Goal: Check status: Check status

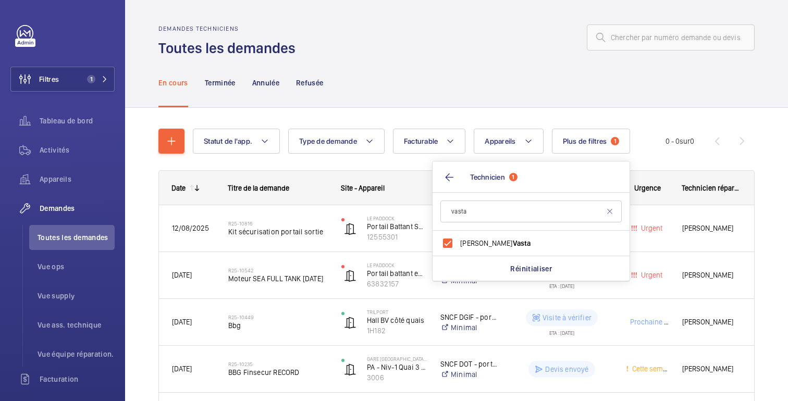
click at [479, 85] on div "En cours Terminée Annulée Refusée" at bounding box center [456, 83] width 596 height 50
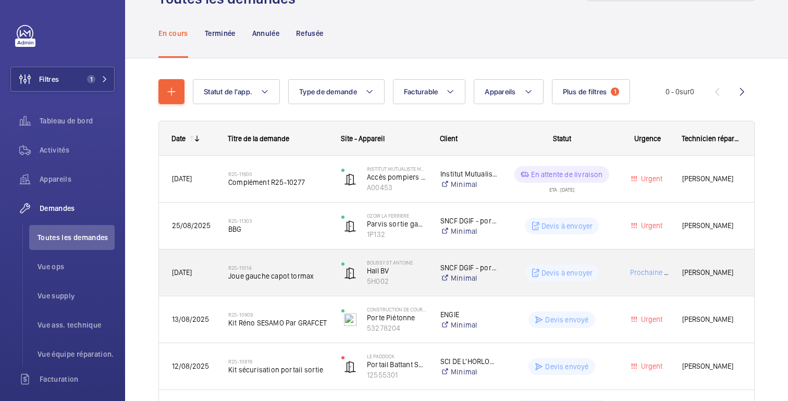
scroll to position [50, 0]
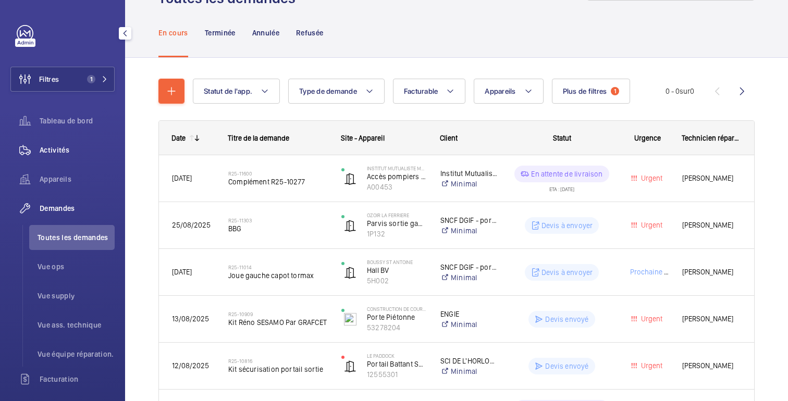
click at [69, 154] on span "Activités" at bounding box center [77, 150] width 75 height 10
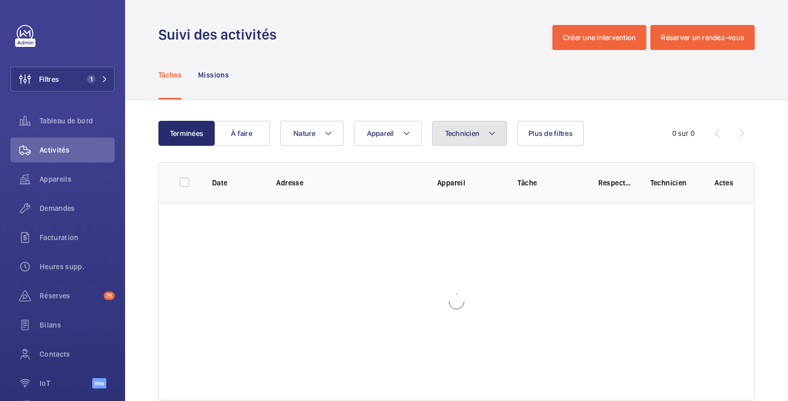
click at [483, 130] on button "Technicien" at bounding box center [470, 133] width 76 height 25
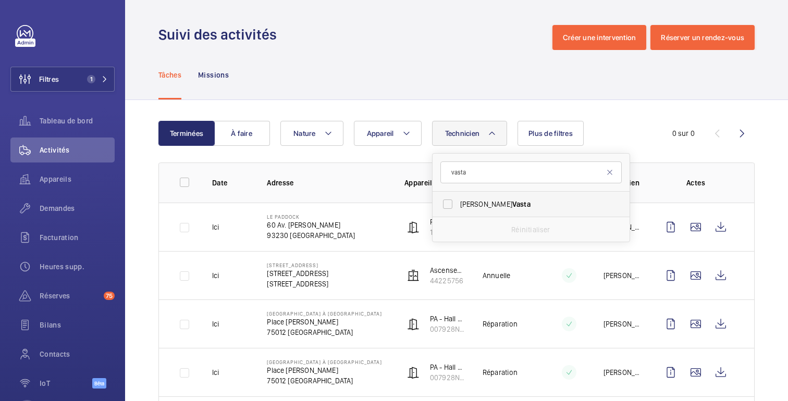
type input "vasta"
click at [512, 202] on span "Vasta" at bounding box center [521, 204] width 18 height 8
click at [458, 202] on input "[PERSON_NAME]" at bounding box center [447, 204] width 21 height 21
checkbox input "true"
click at [499, 84] on div "Tâches Missions" at bounding box center [456, 75] width 596 height 50
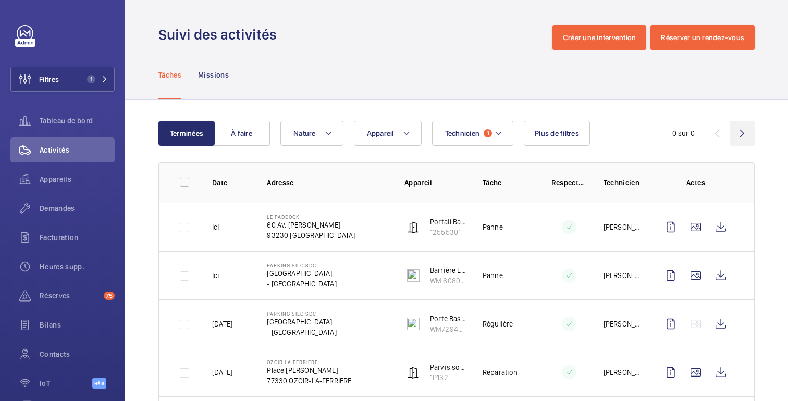
click at [741, 131] on wm-front-icon-button at bounding box center [742, 133] width 25 height 25
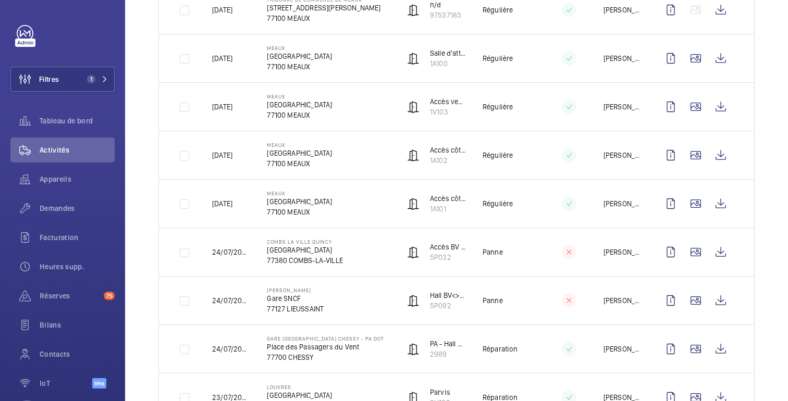
scroll to position [1054, 0]
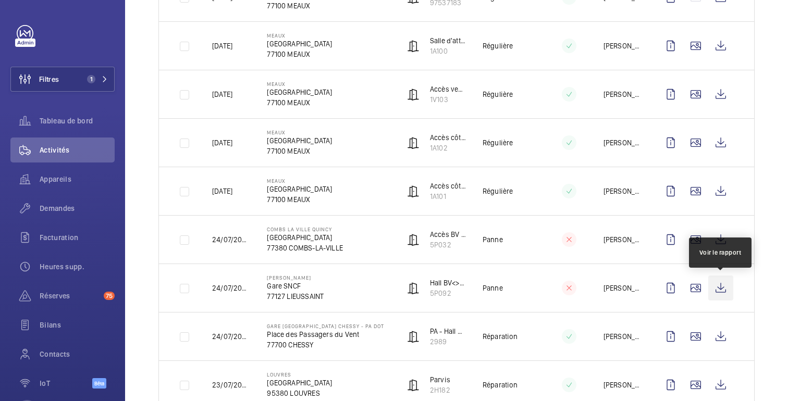
click at [722, 287] on wm-front-icon-button at bounding box center [721, 288] width 25 height 25
click at [53, 212] on font "Demandes" at bounding box center [57, 208] width 35 height 8
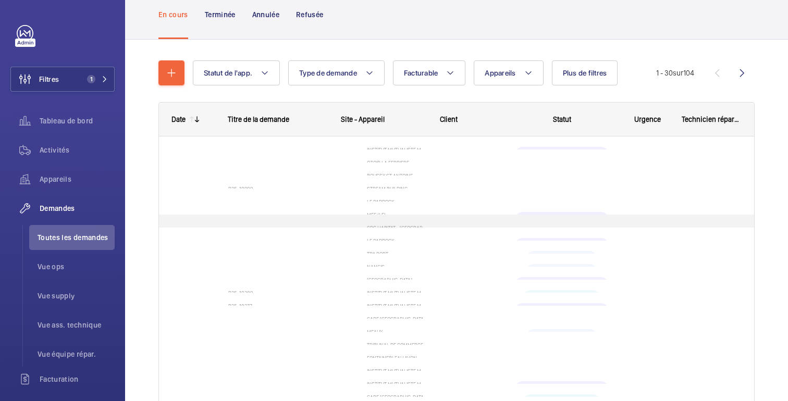
scroll to position [68, 0]
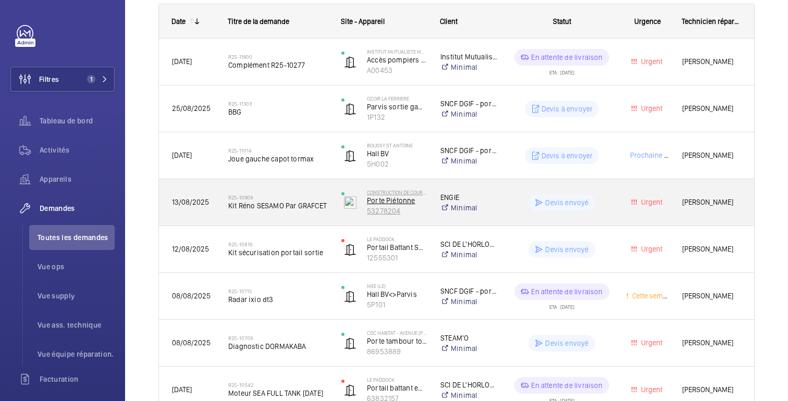
scroll to position [170, 0]
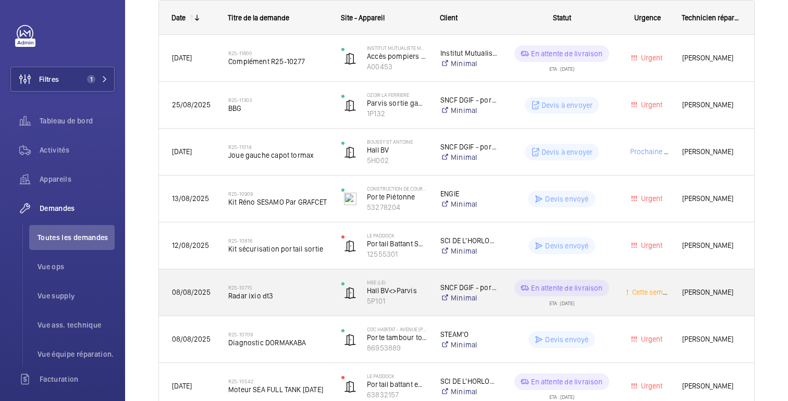
click at [604, 306] on wm-front-pills-cell "En attente de livraison ETA : [DATE]" at bounding box center [561, 293] width 101 height 26
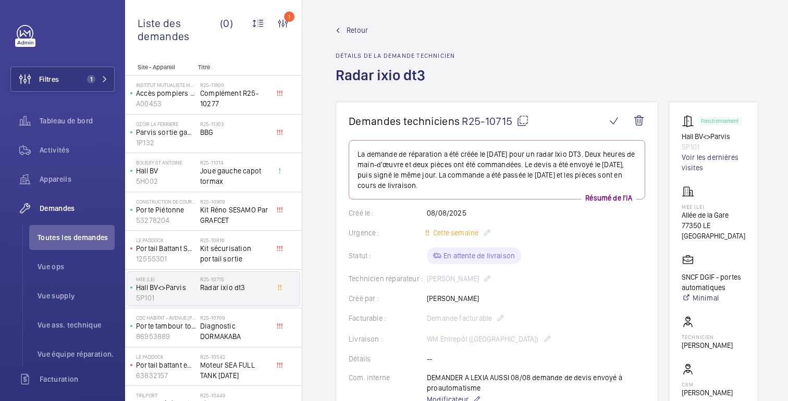
click at [355, 30] on font "Retour" at bounding box center [357, 30] width 21 height 8
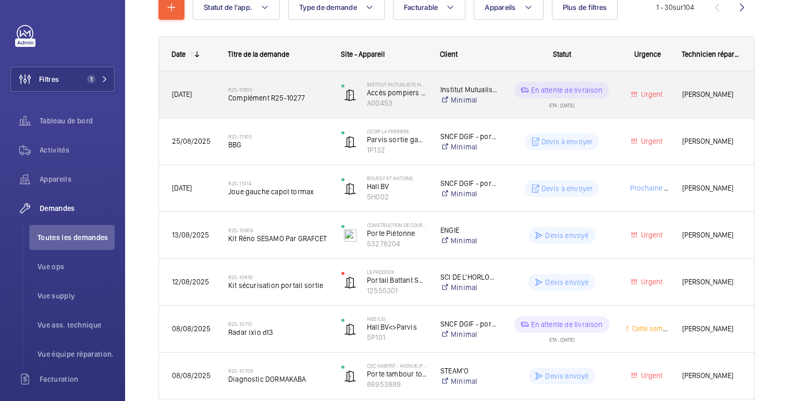
scroll to position [141, 0]
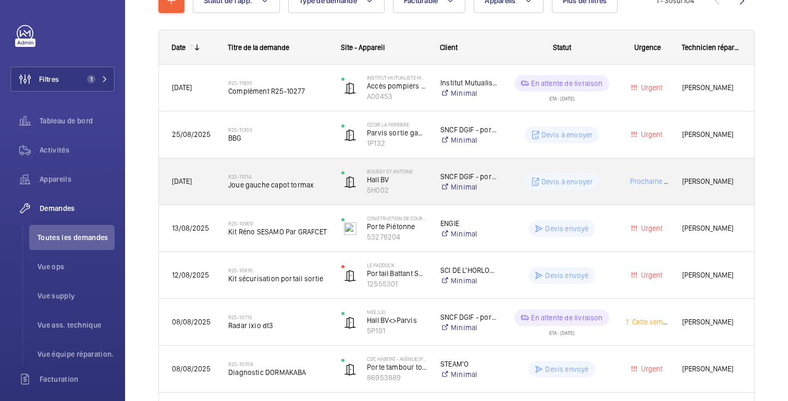
click at [622, 170] on div "Prochaine visite" at bounding box center [641, 181] width 55 height 33
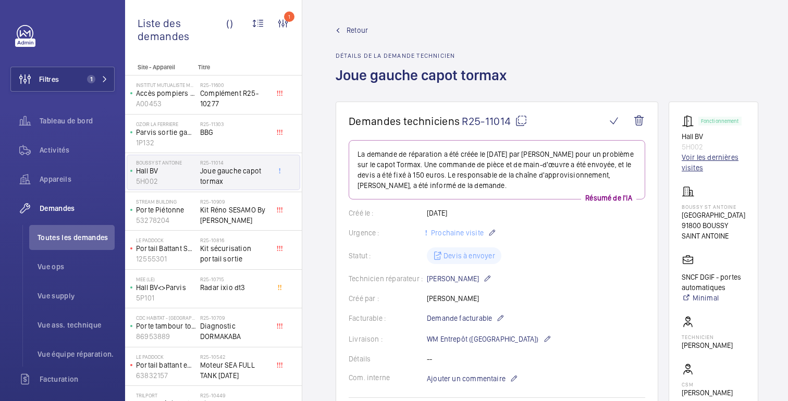
click at [699, 158] on font "Voir les dernières visites" at bounding box center [710, 162] width 57 height 19
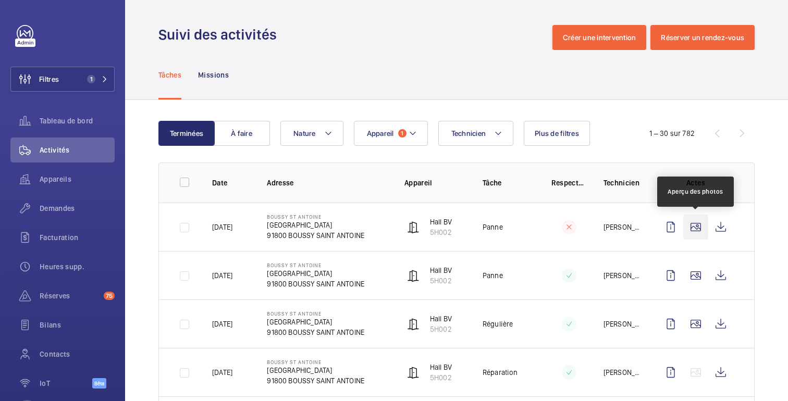
click at [706, 228] on wm-front-icon-button at bounding box center [695, 227] width 25 height 25
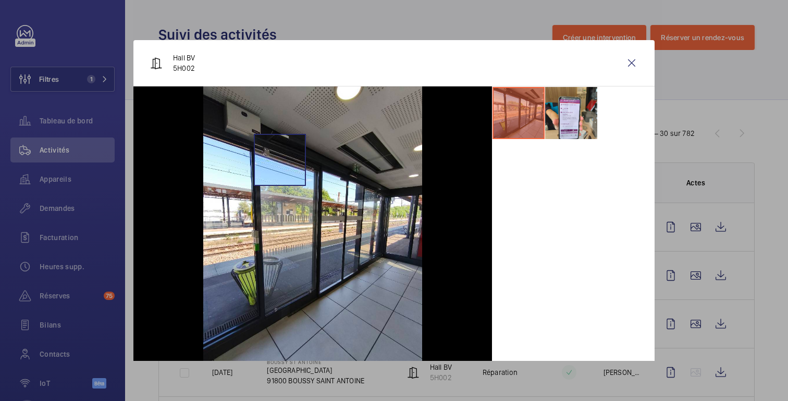
click at [280, 160] on img at bounding box center [312, 233] width 219 height 292
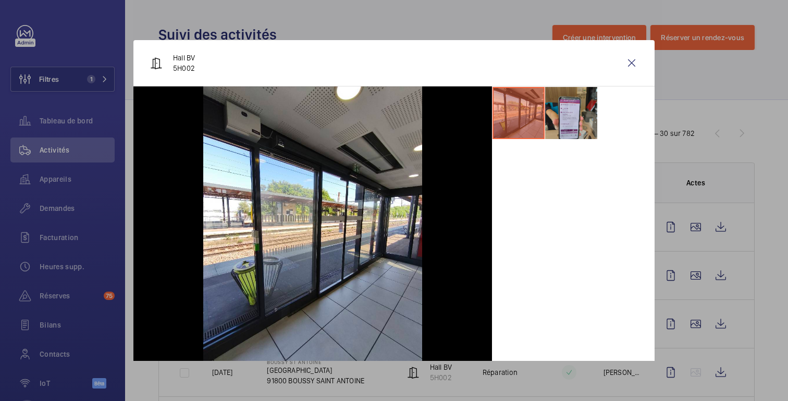
click at [564, 112] on li at bounding box center [571, 113] width 52 height 52
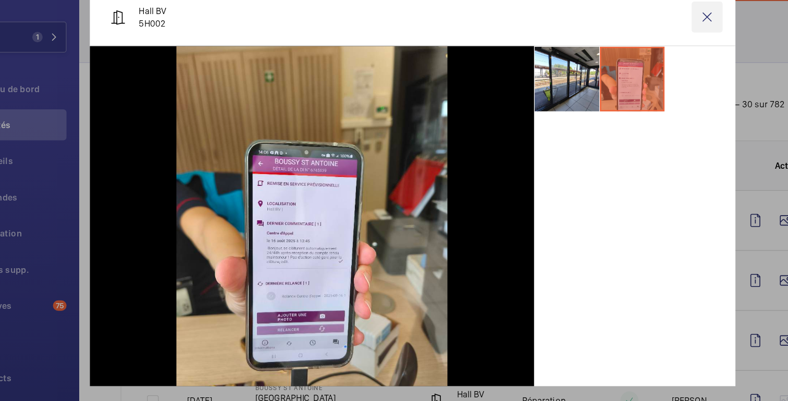
click at [636, 60] on wm-front-icon-button at bounding box center [631, 63] width 25 height 25
